Goal: Find specific page/section: Find specific page/section

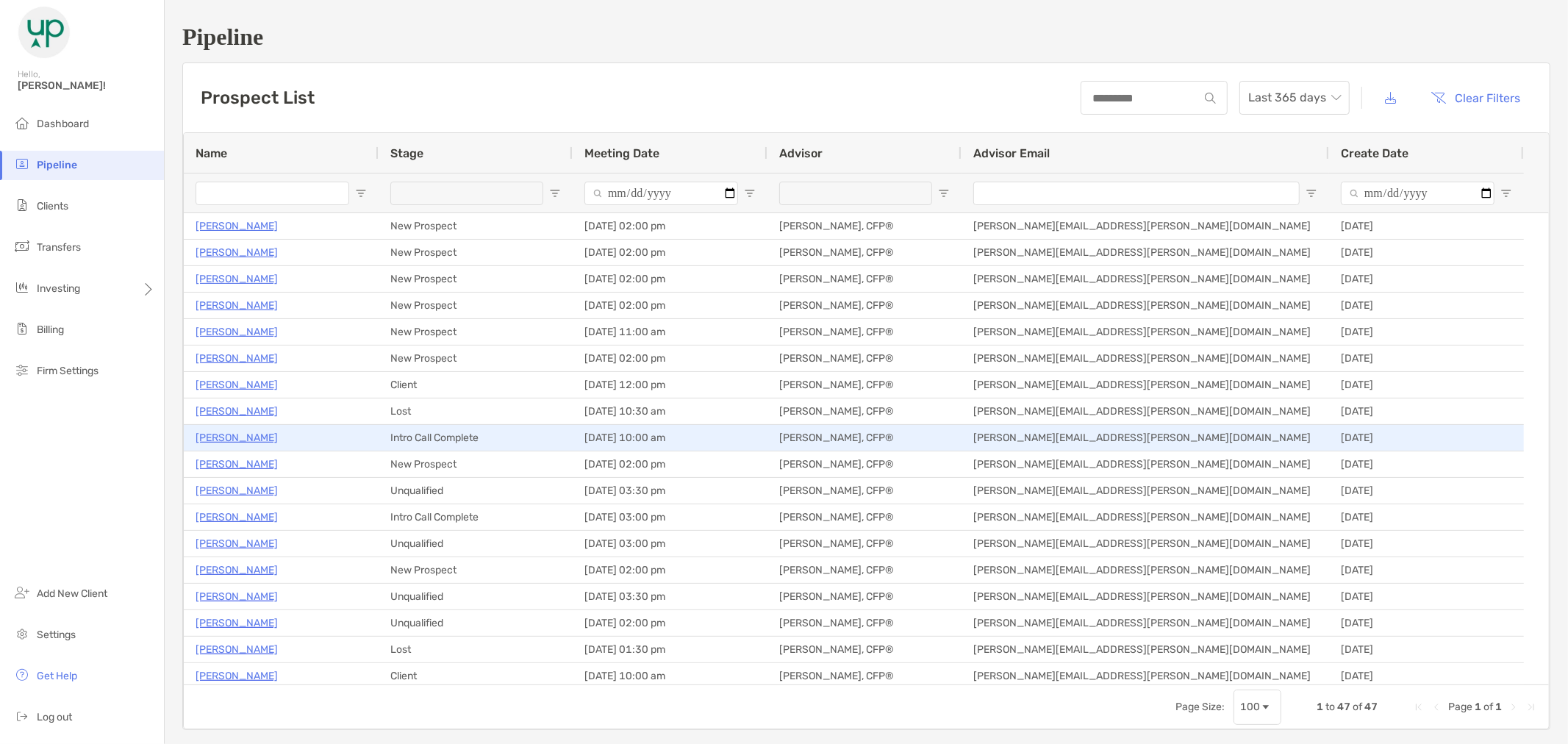
click at [251, 438] on p "Patrick Borroum" at bounding box center [237, 438] width 82 height 19
